Goal: Task Accomplishment & Management: Use online tool/utility

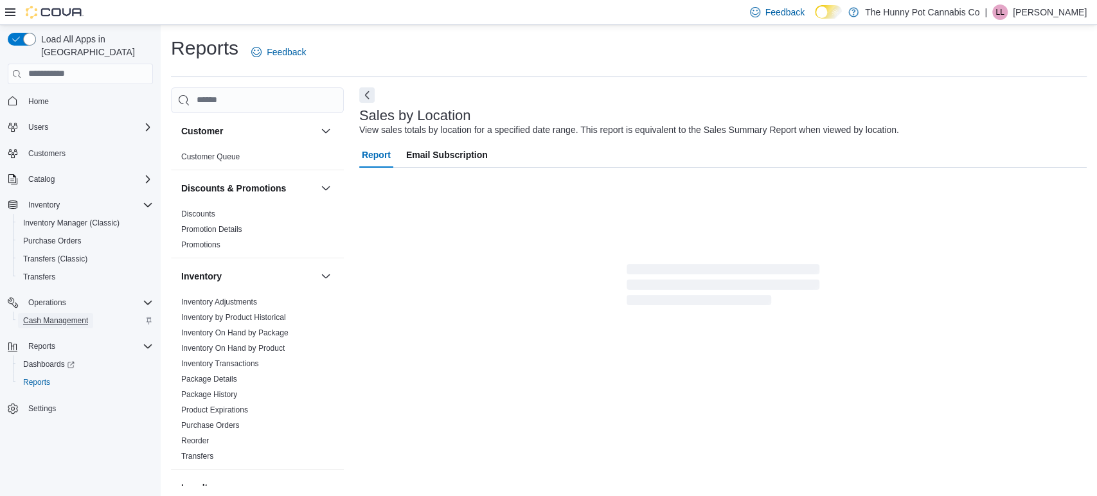
click at [51, 316] on span "Cash Management" at bounding box center [55, 321] width 65 height 10
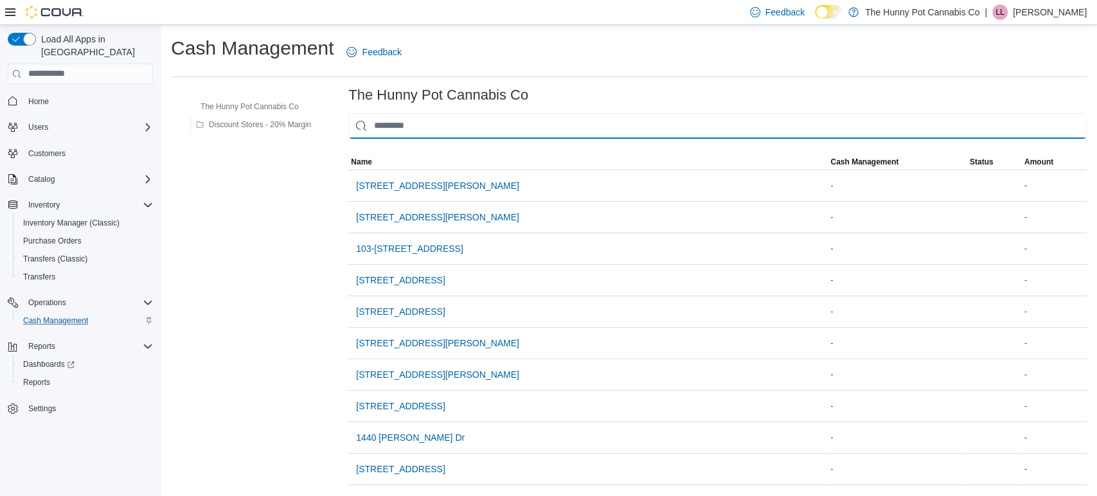
click at [428, 129] on input "This is a search bar. As you type, the results lower in the page will automatic…" at bounding box center [717, 126] width 739 height 26
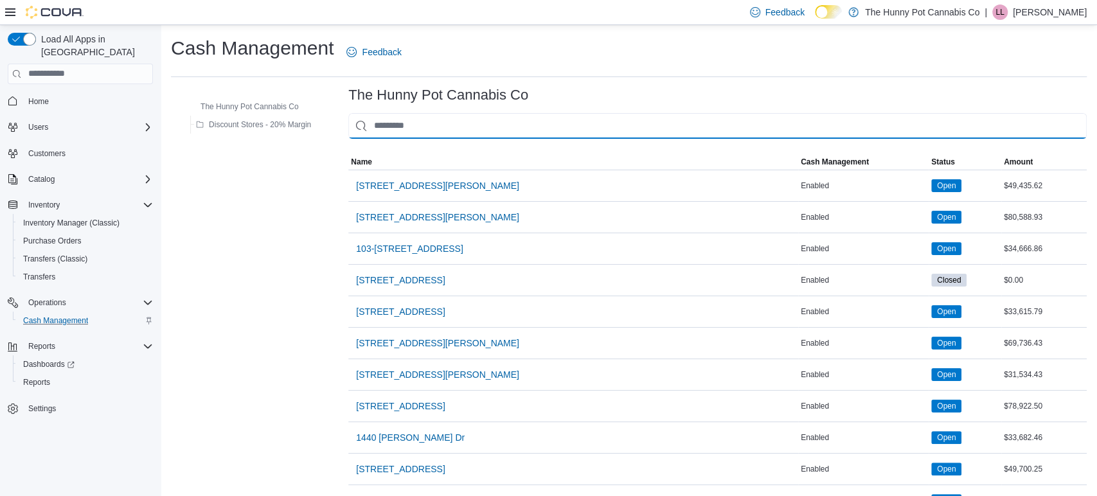
click at [432, 130] on input "This is a search bar. As you type, the results lower in the page will automatic…" at bounding box center [717, 126] width 739 height 26
type input "**"
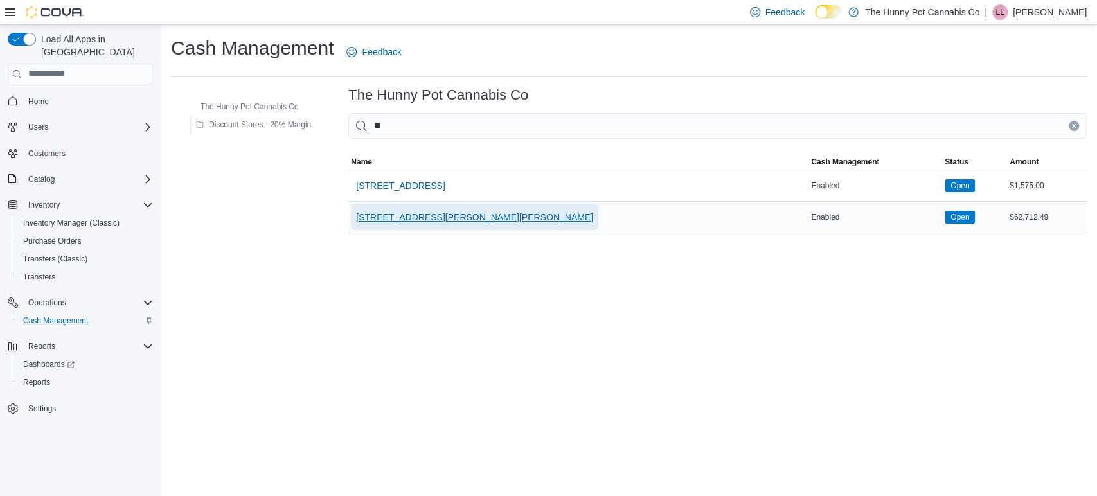
click at [397, 215] on span "[STREET_ADDRESS][PERSON_NAME][PERSON_NAME]" at bounding box center [474, 217] width 237 height 13
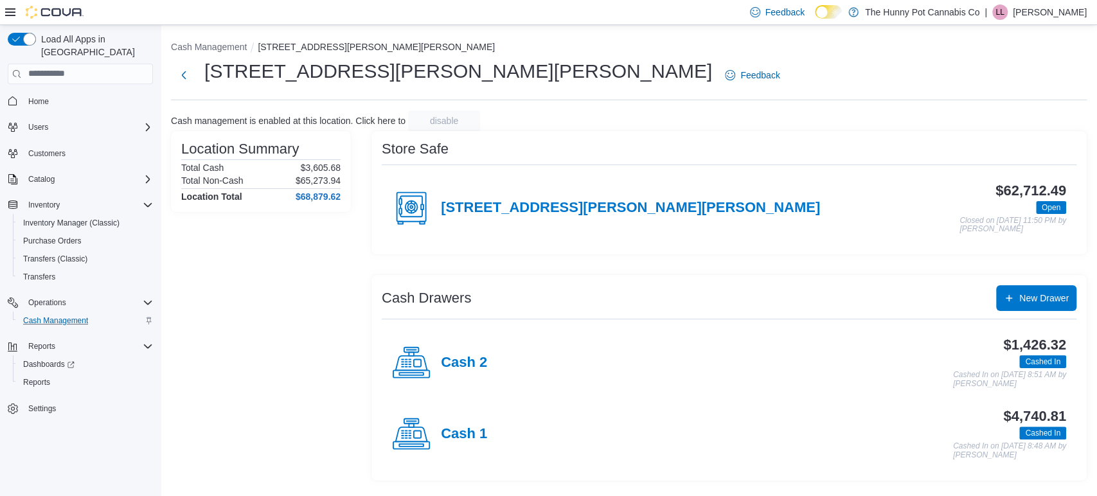
click at [456, 372] on div "Cash 2" at bounding box center [439, 363] width 95 height 39
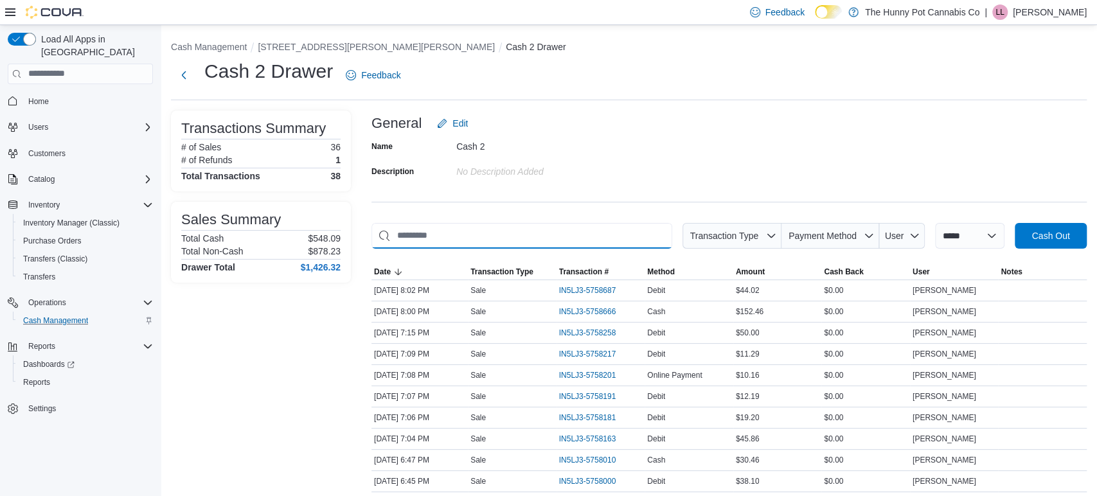
click at [608, 242] on input "This is a search bar. As you type, the results lower in the page will automatic…" at bounding box center [522, 236] width 301 height 26
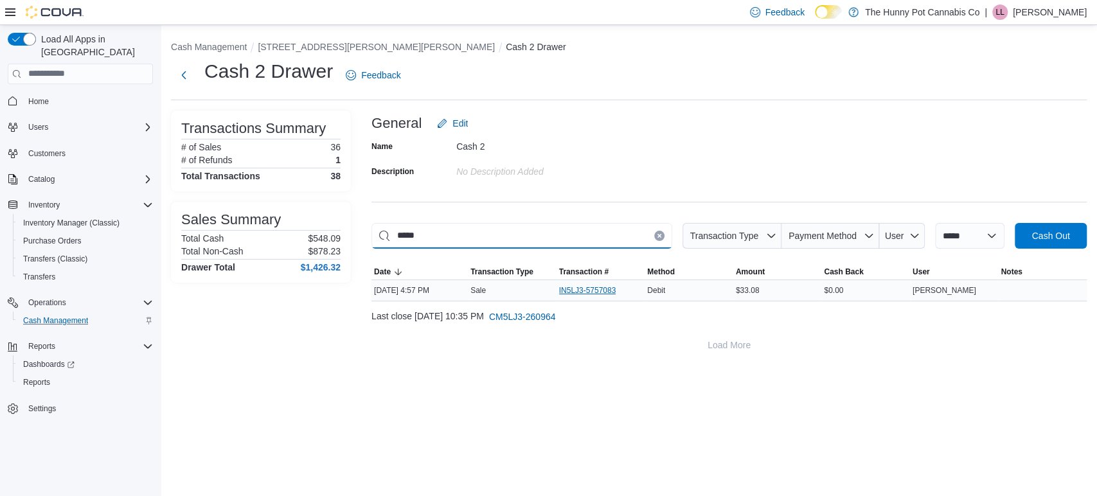
type input "*****"
click at [588, 290] on span "IN5LJ3-5757083" at bounding box center [587, 290] width 57 height 10
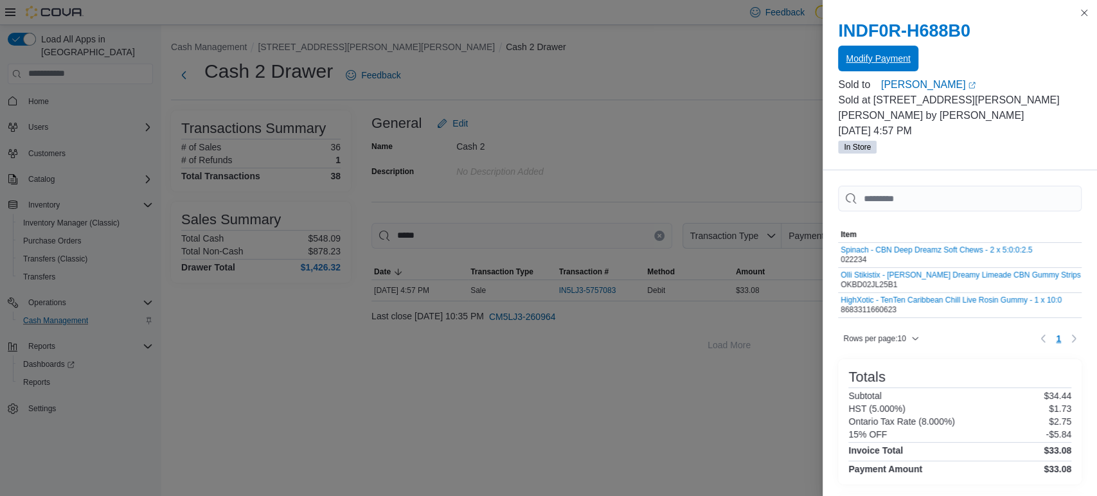
click at [851, 66] on span "Modify Payment" at bounding box center [878, 59] width 64 height 26
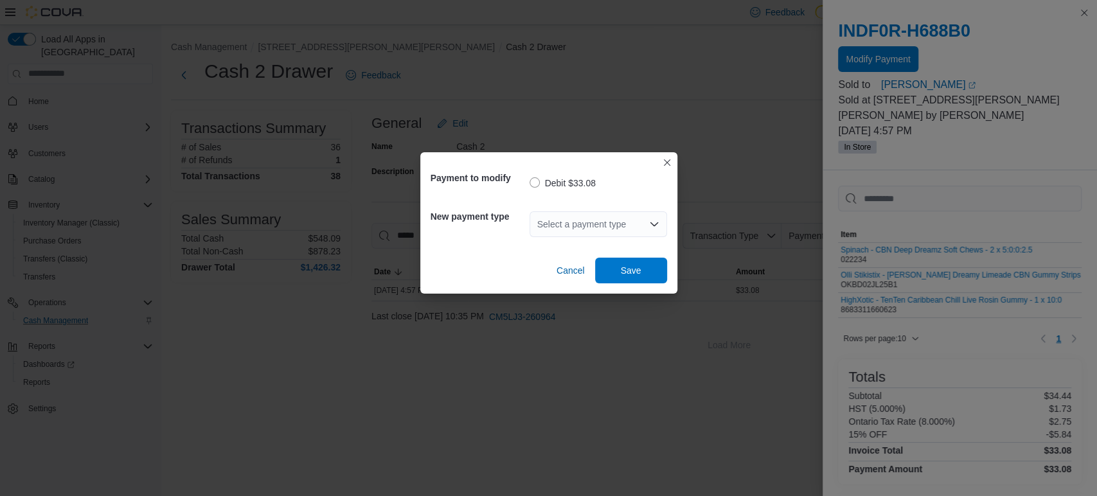
click at [597, 237] on div "Select a payment type" at bounding box center [599, 225] width 138 height 26
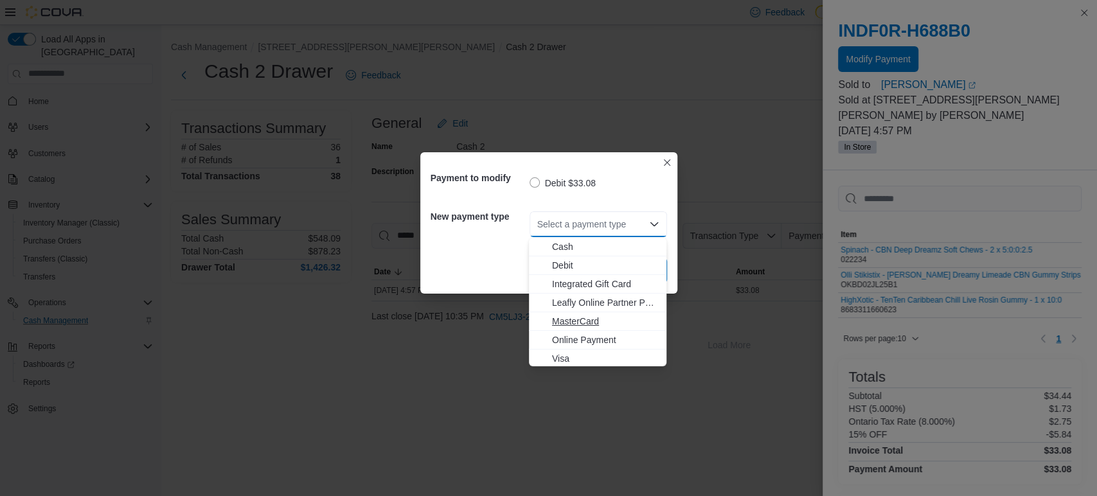
click at [592, 324] on span "MasterCard" at bounding box center [605, 321] width 107 height 13
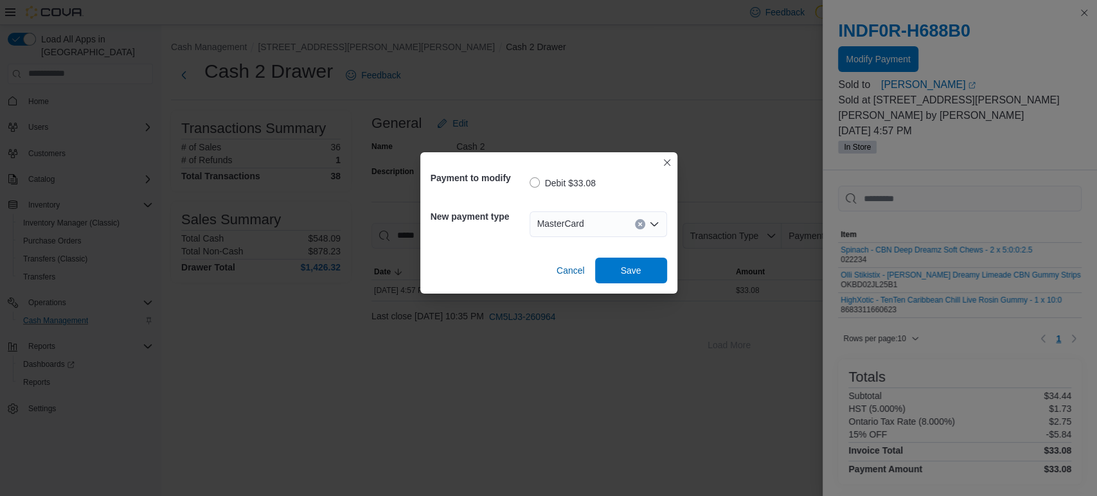
click at [618, 284] on div "Payment to modify Debit $33.08 New payment type MasterCard Combo box. Selected.…" at bounding box center [548, 222] width 257 height 141
click at [617, 273] on span "Save" at bounding box center [631, 270] width 57 height 26
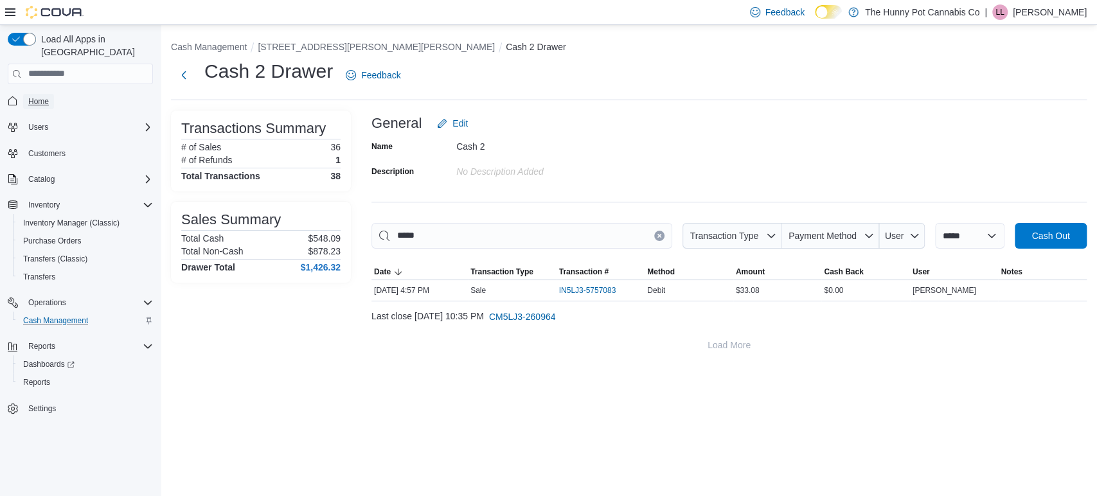
click at [30, 96] on span "Home" at bounding box center [38, 101] width 21 height 10
